Goal: Find specific page/section: Find specific page/section

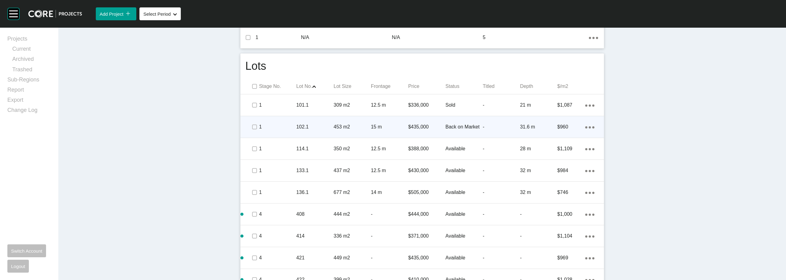
scroll to position [355, 0]
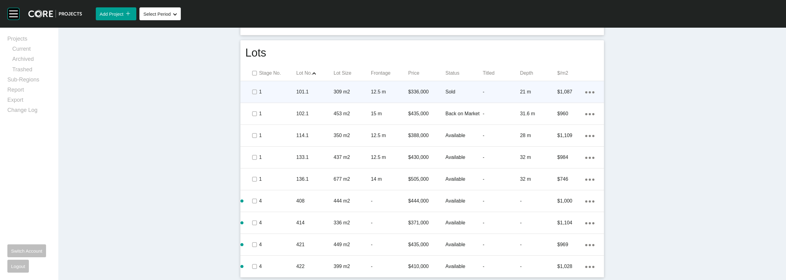
click at [381, 92] on p "12.5 m" at bounding box center [389, 91] width 37 height 7
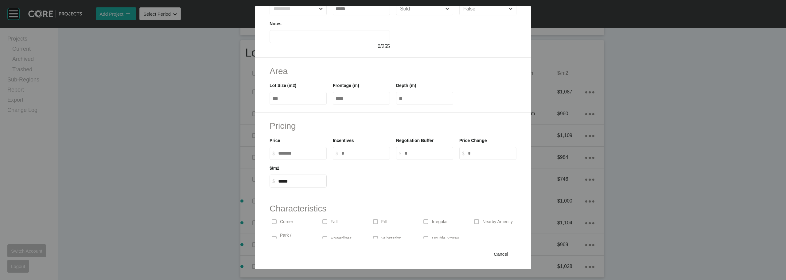
scroll to position [98, 0]
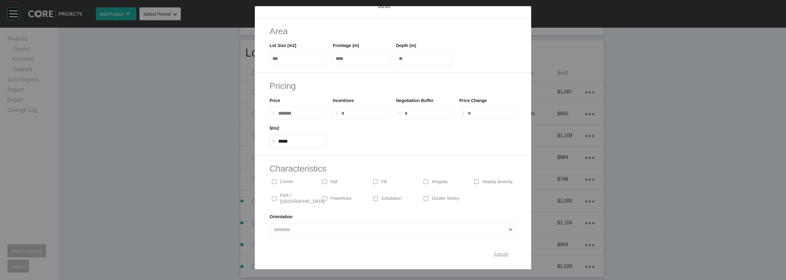
click at [498, 256] on span "Cancel" at bounding box center [501, 253] width 14 height 5
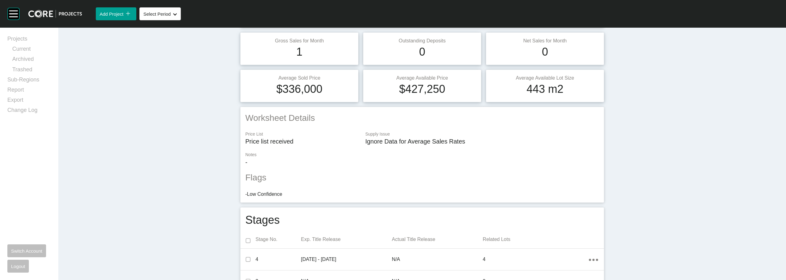
scroll to position [0, 0]
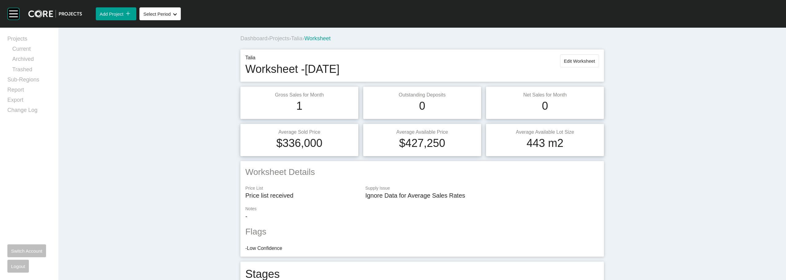
click at [296, 37] on span "Talia" at bounding box center [296, 38] width 11 height 6
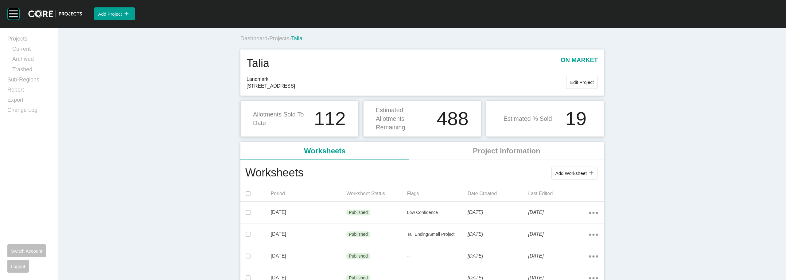
click at [282, 40] on span "Projects" at bounding box center [279, 38] width 20 height 6
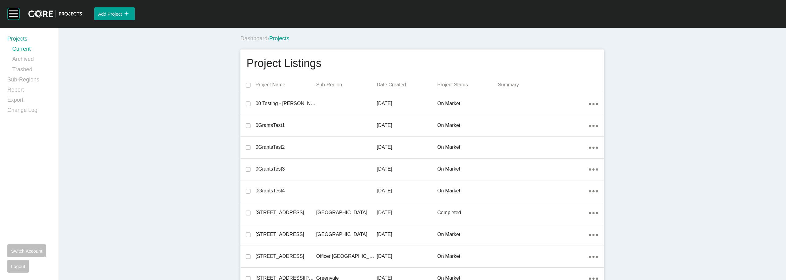
click at [407, 40] on div "Dashboard › Projects" at bounding box center [424, 39] width 366 height 8
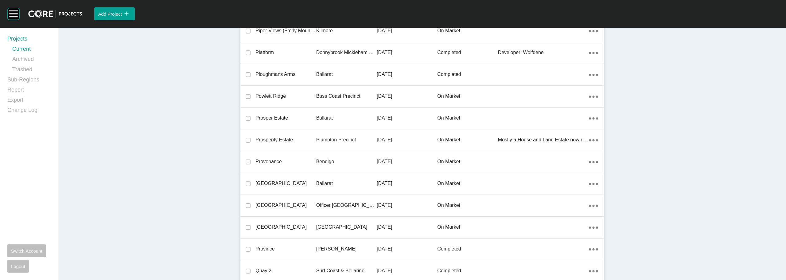
scroll to position [12898, 0]
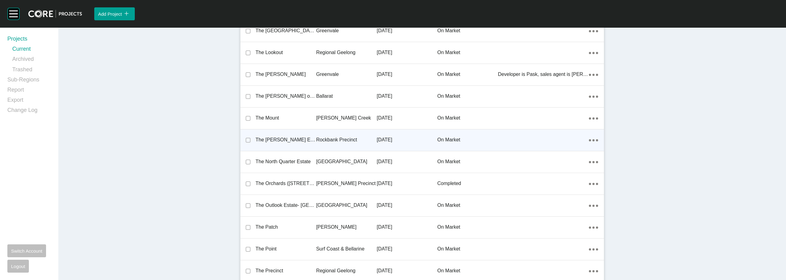
click at [288, 136] on div "The Murray Estate" at bounding box center [286, 139] width 61 height 19
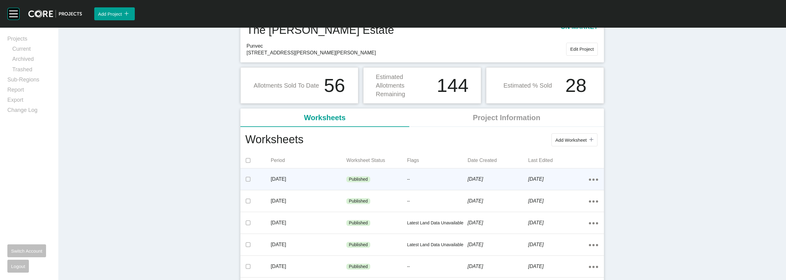
scroll to position [61, 0]
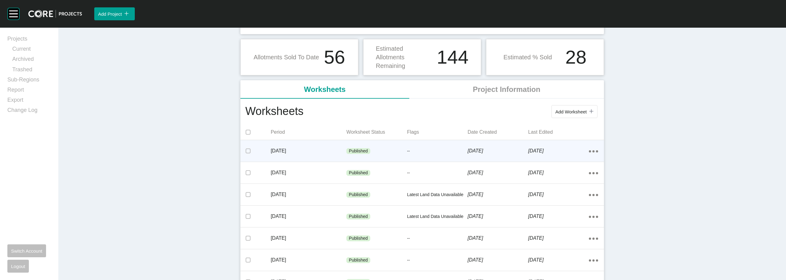
click at [396, 153] on div "Published" at bounding box center [377, 151] width 61 height 18
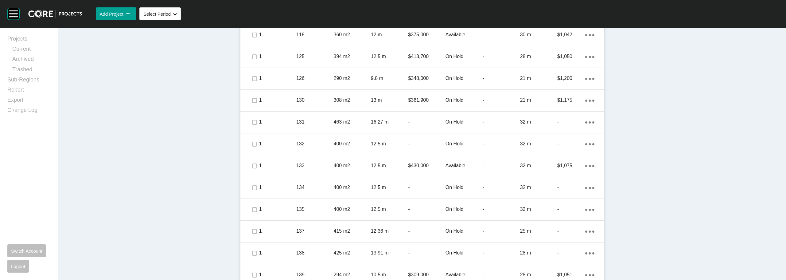
scroll to position [665, 0]
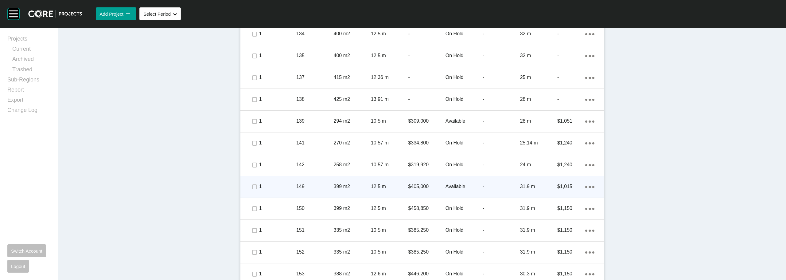
click at [420, 188] on p "$405,000" at bounding box center [426, 186] width 37 height 7
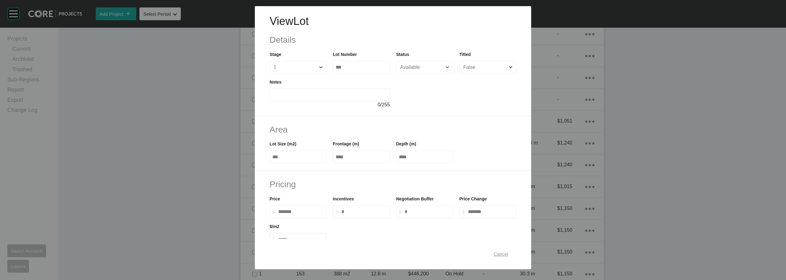
click at [497, 256] on span "Cancel" at bounding box center [501, 253] width 14 height 5
